Goal: Task Accomplishment & Management: Manage account settings

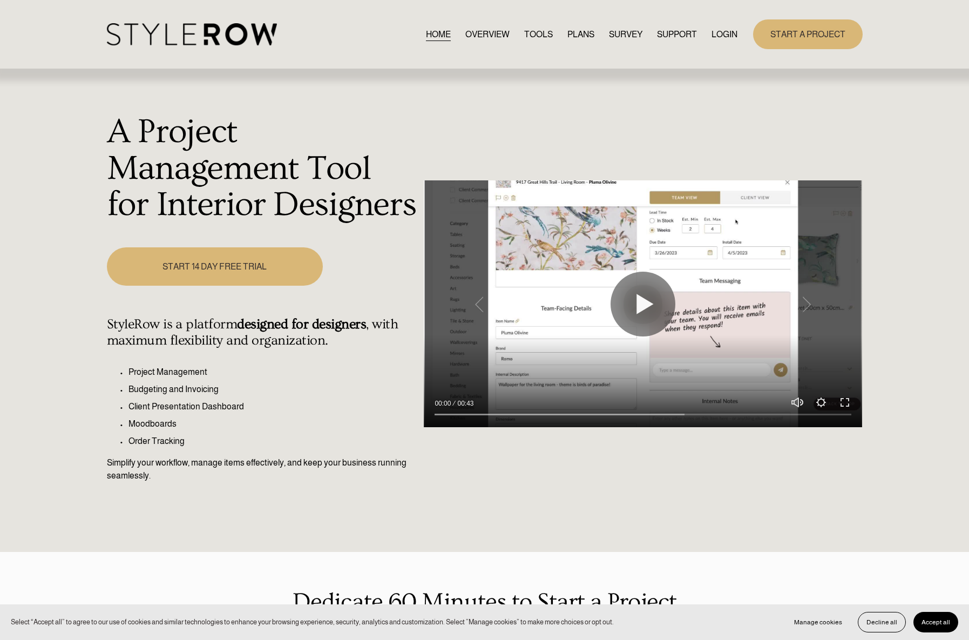
click at [708, 29] on nav "HOME OVERVIEW TOOLS PLANS SURVEY SUPPORT QUESTIONS FEATURED STYLEBOARD RESOURCE…" at bounding box center [581, 34] width 311 height 15
click at [729, 28] on link "LOGIN" at bounding box center [724, 34] width 26 height 15
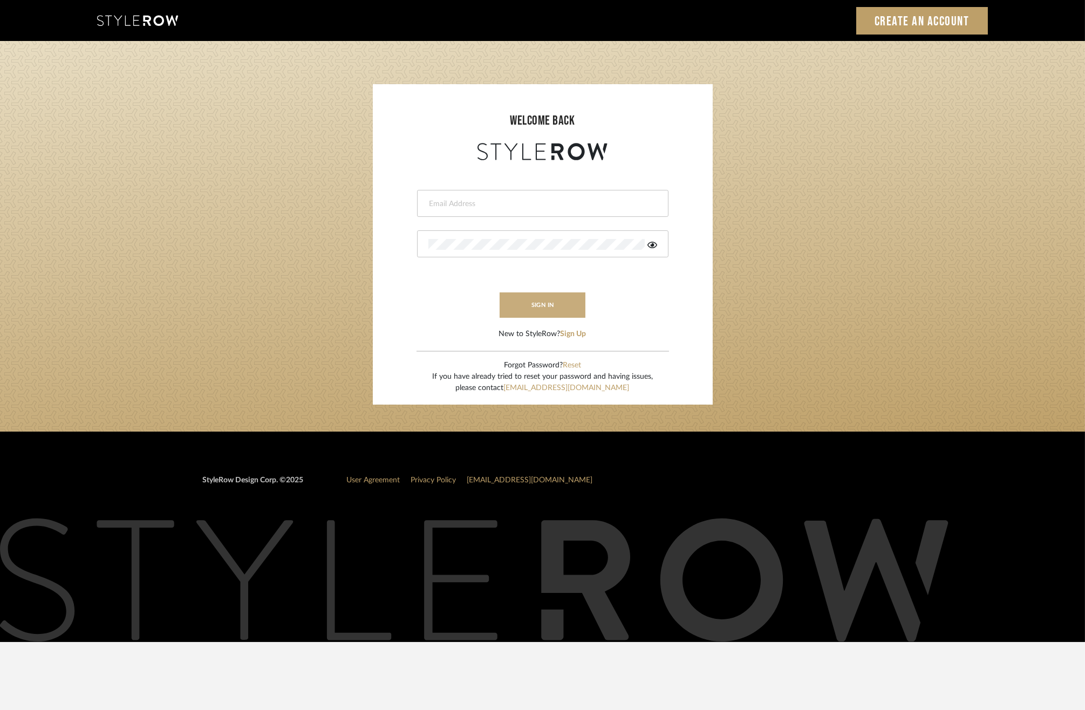
type input "[EMAIL_ADDRESS][DOMAIN_NAME]"
click at [545, 306] on button "sign in" at bounding box center [543, 305] width 86 height 25
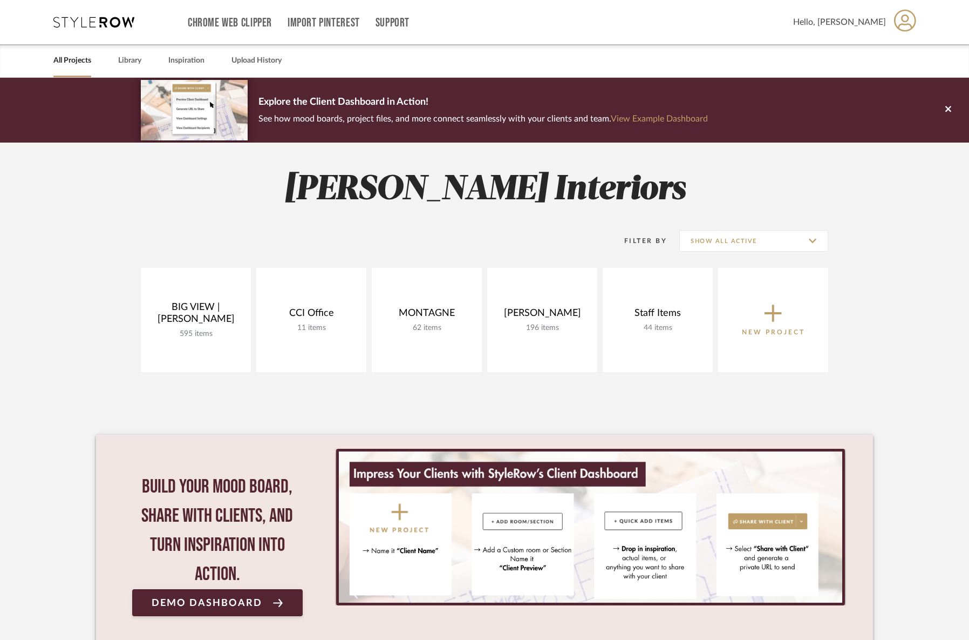
click at [867, 24] on span "Hello, [PERSON_NAME]" at bounding box center [839, 22] width 93 height 13
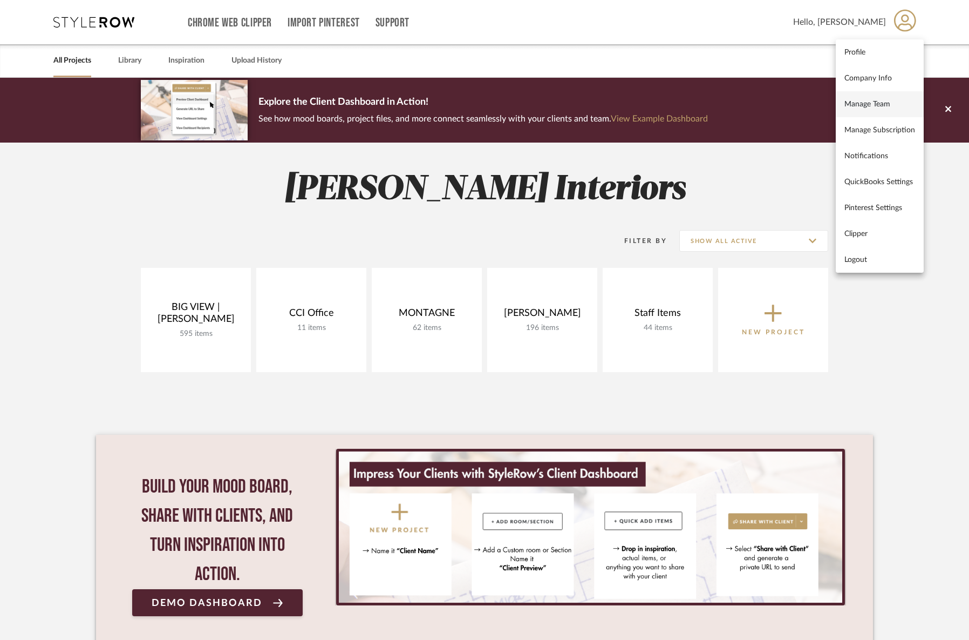
click at [873, 102] on span "Manage Team" at bounding box center [880, 103] width 71 height 9
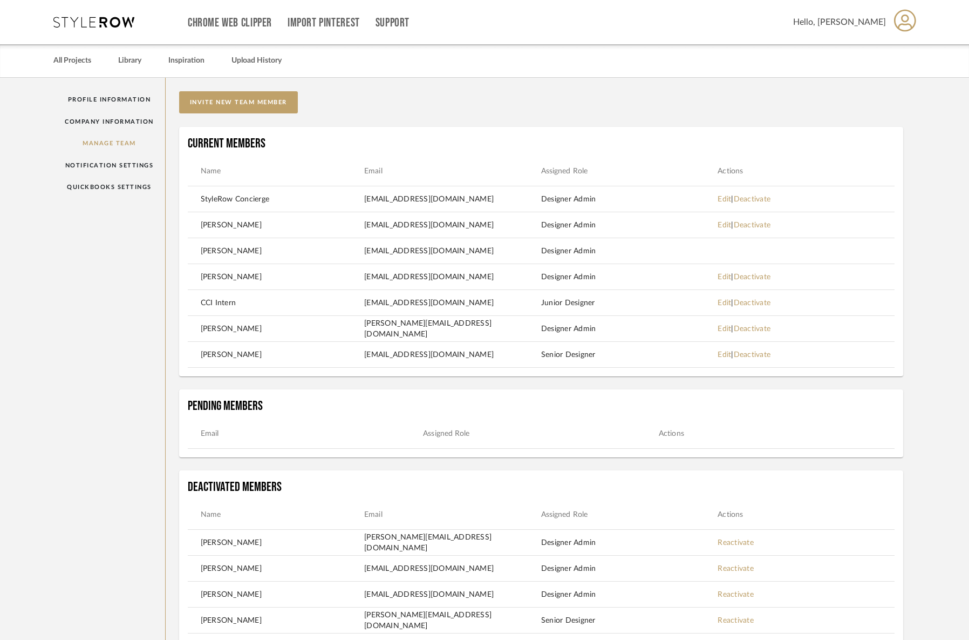
drag, startPoint x: 504, startPoint y: 294, endPoint x: 504, endPoint y: 301, distance: 7.6
click at [504, 300] on mat-row "CCI Intern [EMAIL_ADDRESS][DOMAIN_NAME] Junior Designer Edit | Deactivate" at bounding box center [542, 303] width 708 height 26
copy td "[EMAIL_ADDRESS][DOMAIN_NAME]"
